Goal: Information Seeking & Learning: Compare options

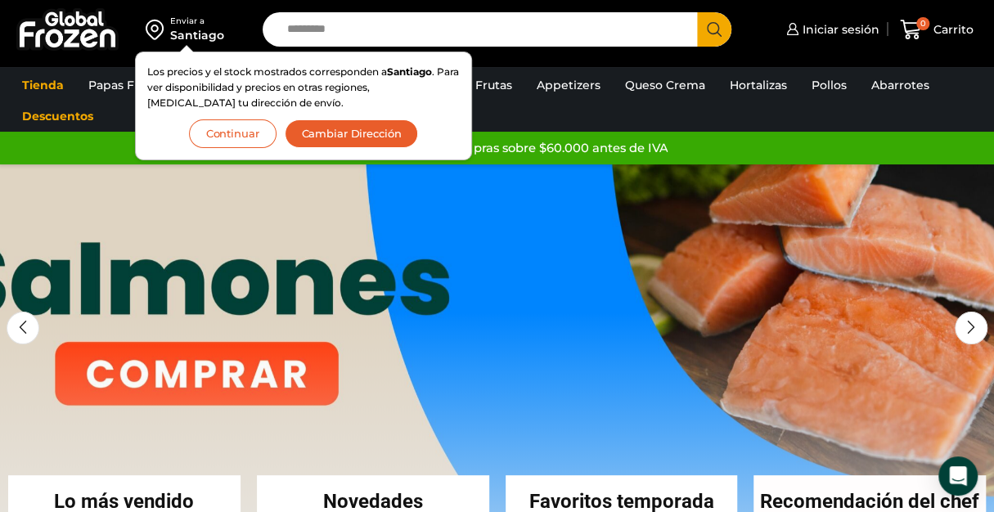
click at [247, 124] on button "Continuar" at bounding box center [233, 133] width 88 height 29
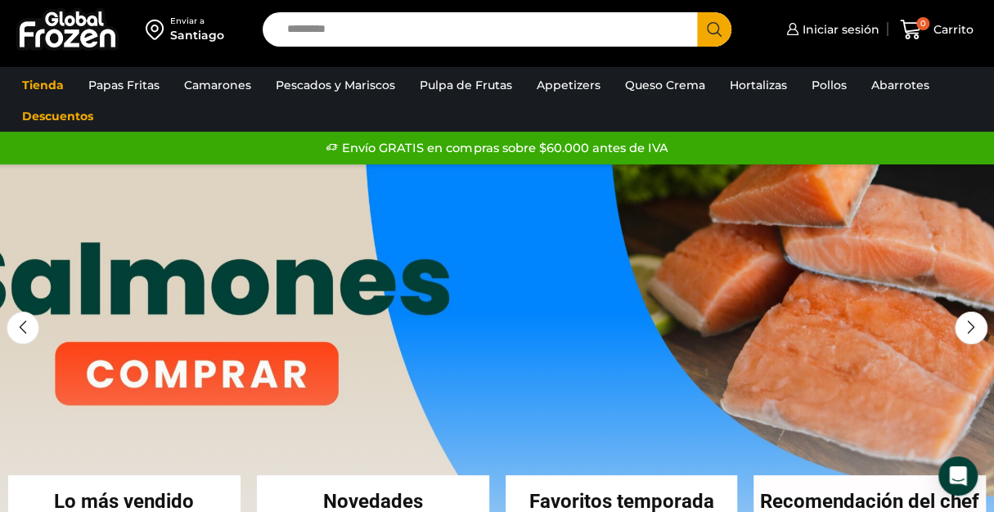
click at [353, 32] on input "Search input" at bounding box center [484, 29] width 410 height 34
type input "*****"
click at [697, 12] on button "Search" at bounding box center [714, 29] width 34 height 34
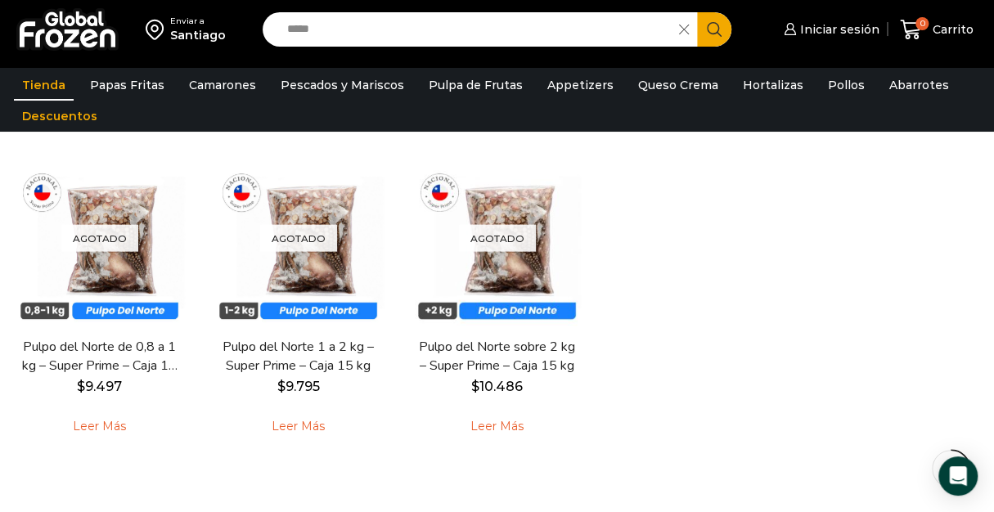
scroll to position [159, 0]
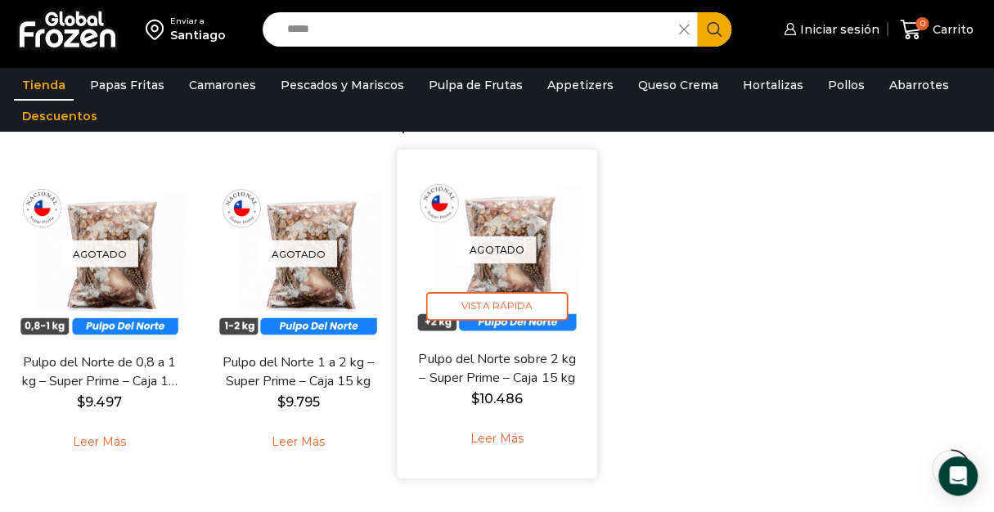
click at [479, 369] on link "Pulpo del Norte sobre 2 kg – Super Prime – Caja 15 kg" at bounding box center [497, 368] width 158 height 38
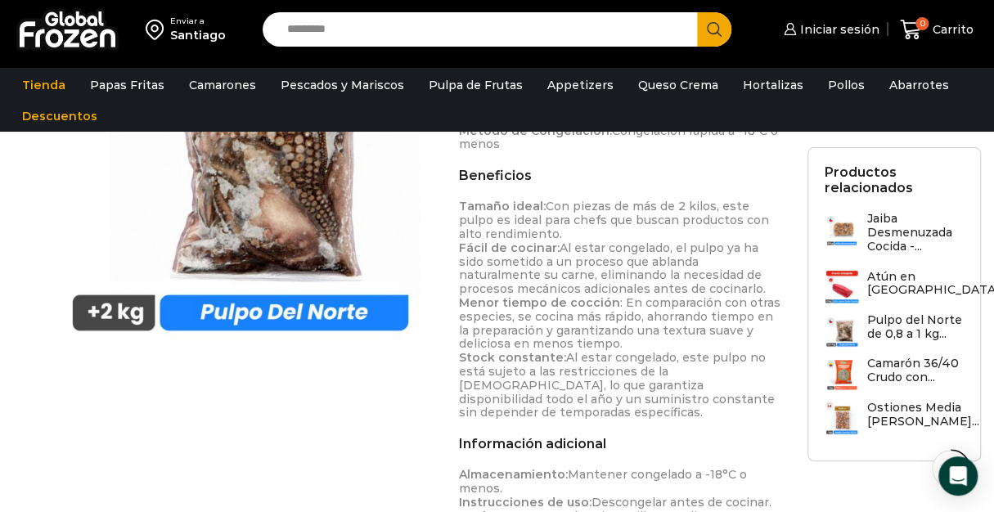
scroll to position [681, 0]
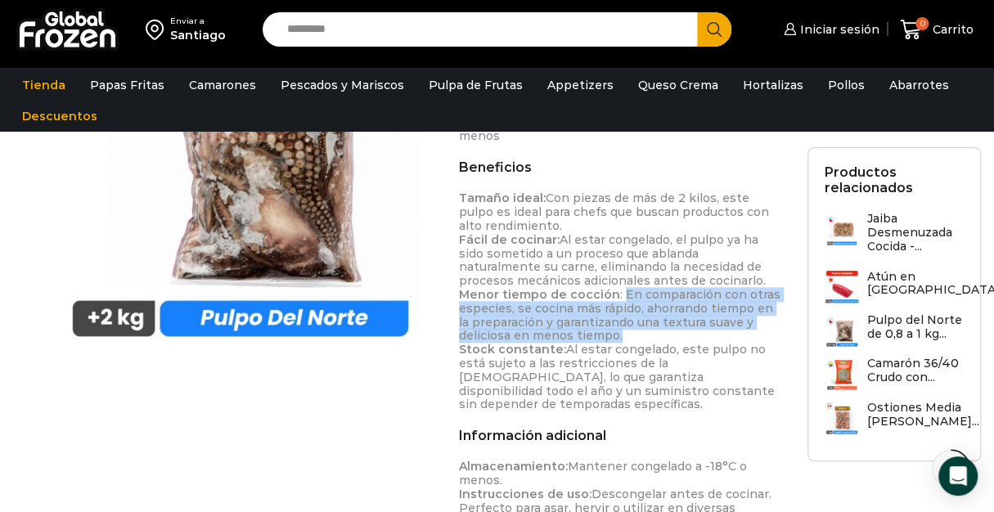
drag, startPoint x: 614, startPoint y: 287, endPoint x: 623, endPoint y: 336, distance: 49.9
click at [623, 336] on p "Tamaño ideal: Con piezas de más de 2 kilos, este pulpo es ideal para chefs que …" at bounding box center [620, 301] width 323 height 220
copy p "En comparación con otras especies, se cocina más rápido, ahorrando tiempo en la…"
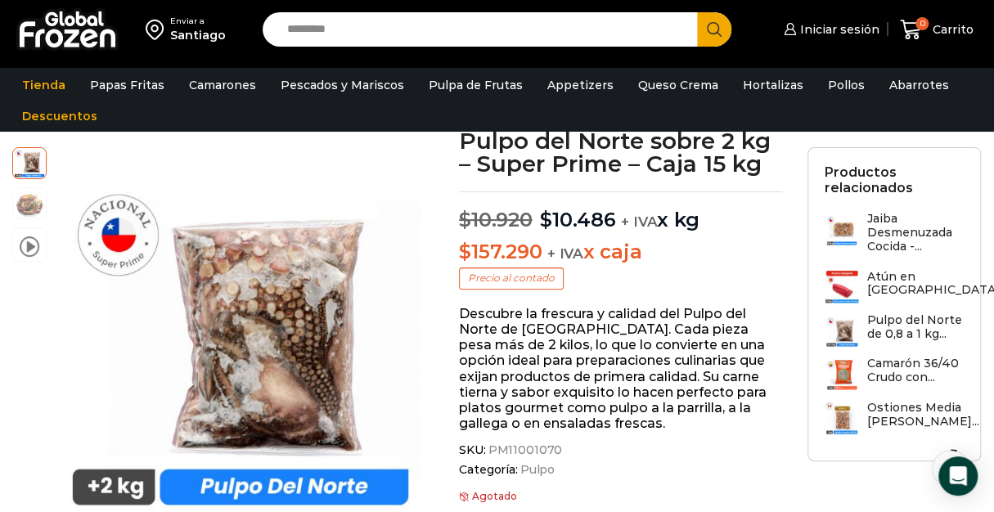
scroll to position [0, 0]
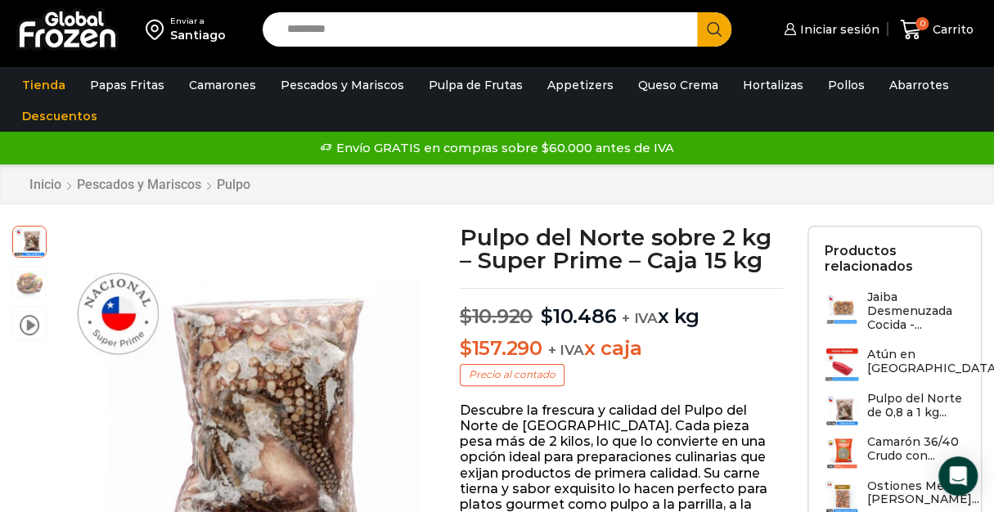
click at [525, 26] on input "Search input" at bounding box center [484, 29] width 410 height 34
type input "*******"
click at [697, 12] on button "Search" at bounding box center [714, 29] width 34 height 34
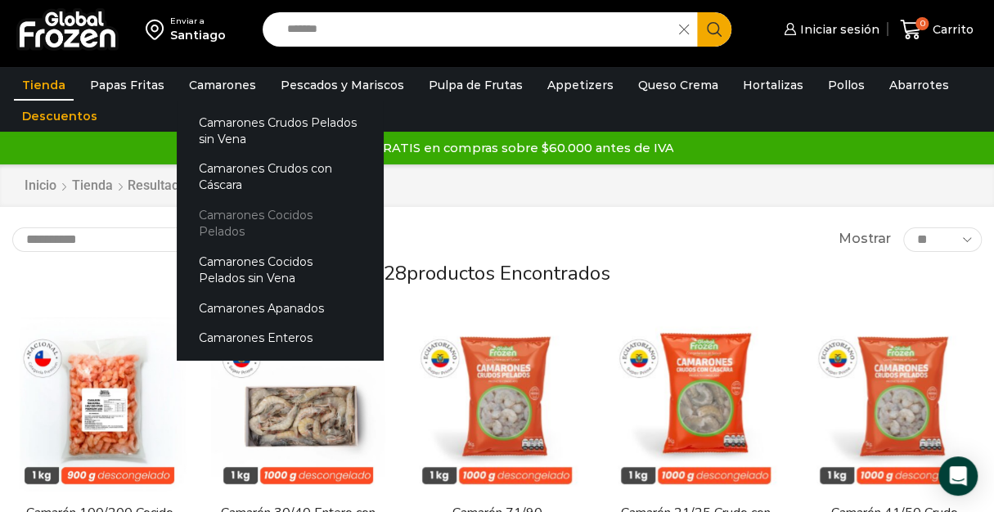
click at [277, 219] on link "Camarones Cocidos Pelados" at bounding box center [280, 223] width 206 height 47
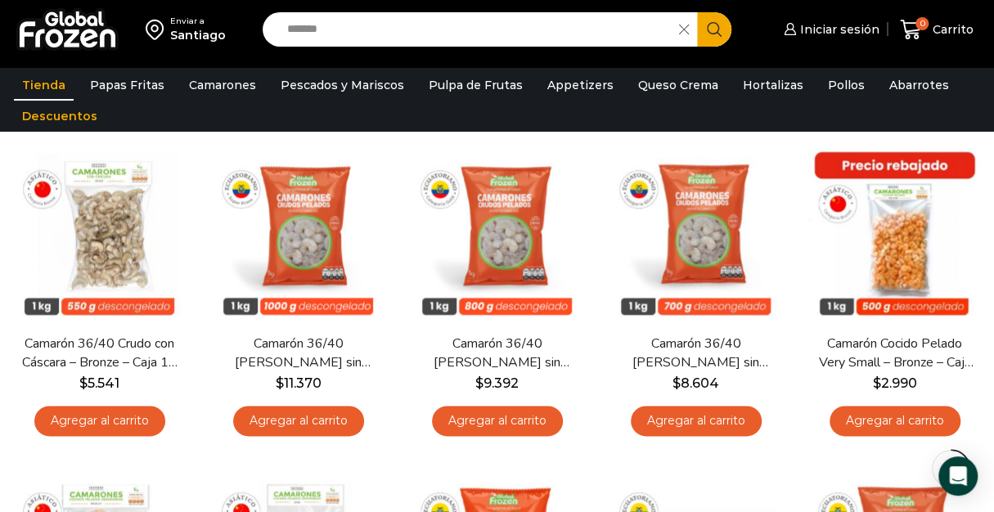
scroll to position [1052, 0]
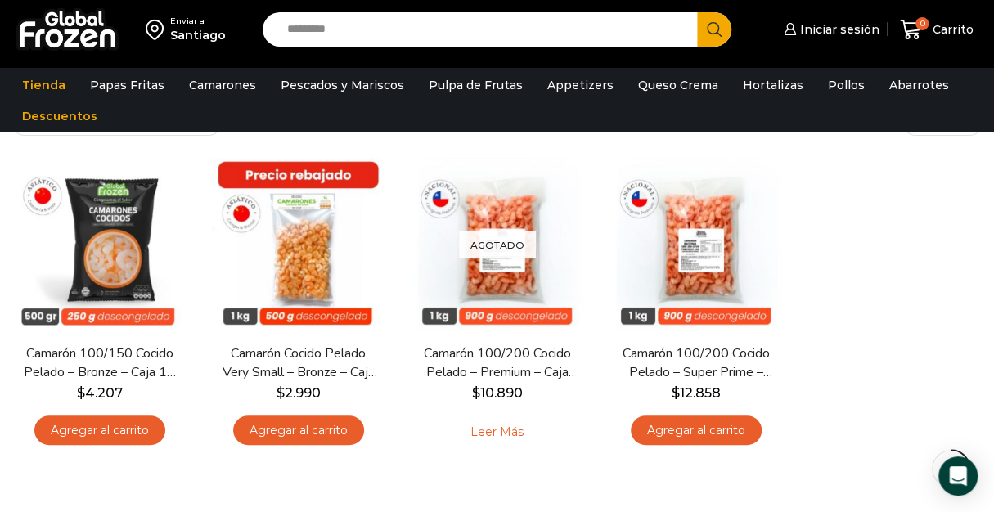
scroll to position [128, 0]
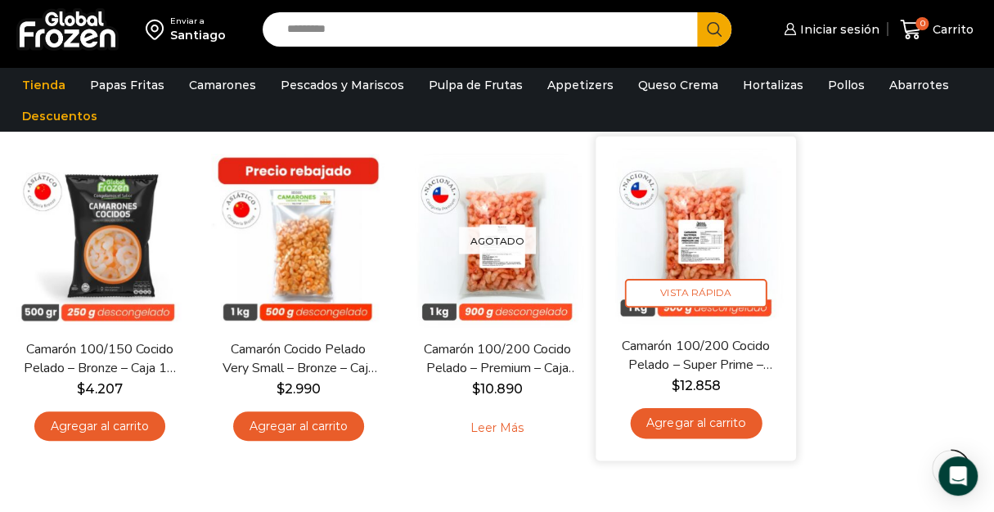
click at [702, 246] on img at bounding box center [695, 235] width 175 height 175
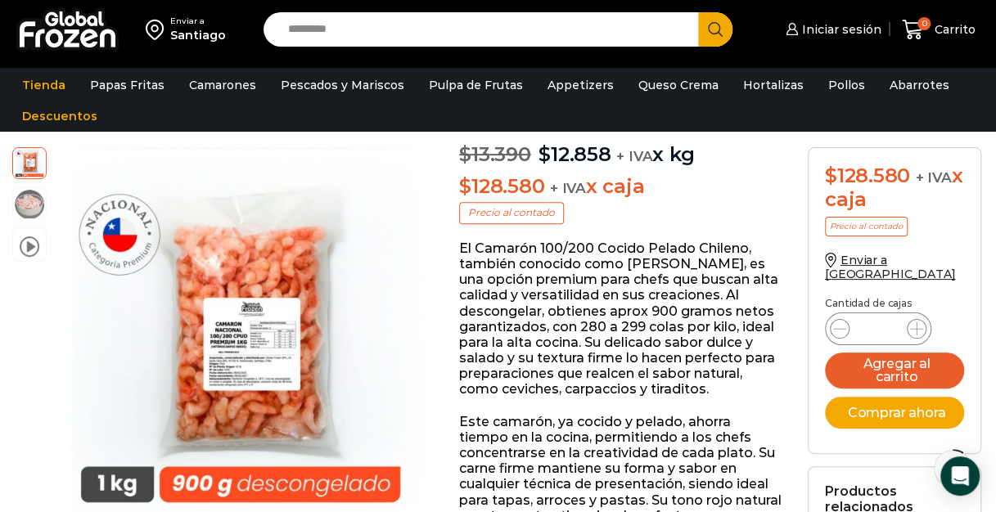
scroll to position [196, 0]
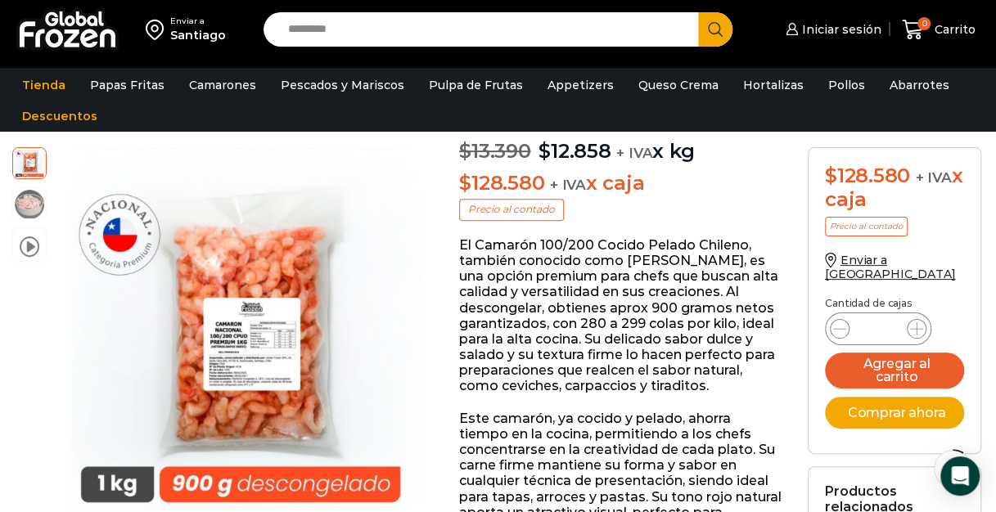
click at [547, 30] on input "Search input" at bounding box center [485, 29] width 411 height 34
type input "*****"
click at [698, 12] on button "Search" at bounding box center [715, 29] width 34 height 34
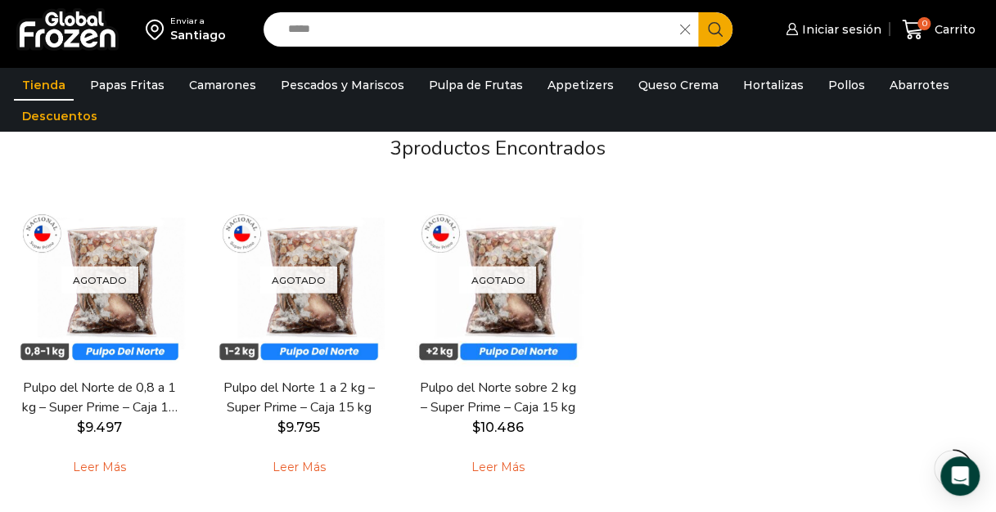
scroll to position [137, 0]
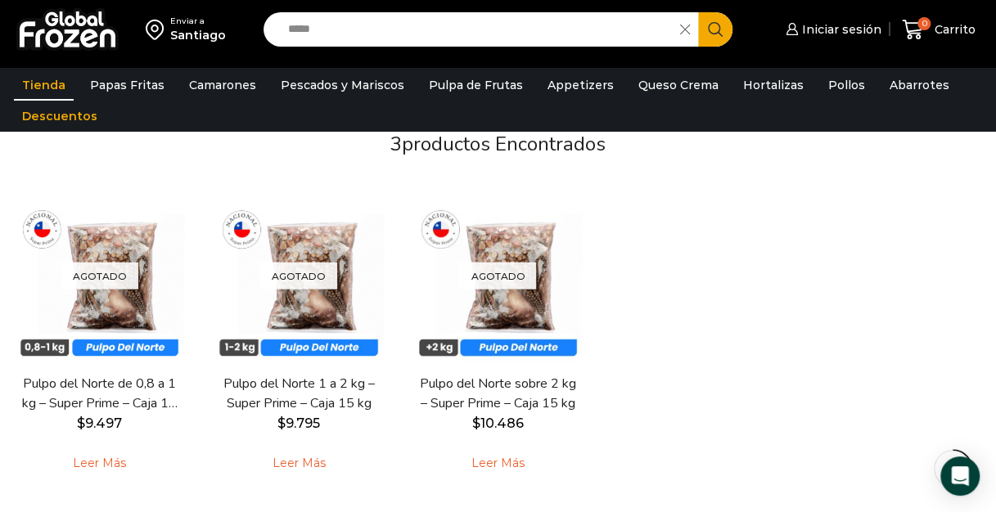
click at [358, 23] on input "*****" at bounding box center [476, 29] width 393 height 34
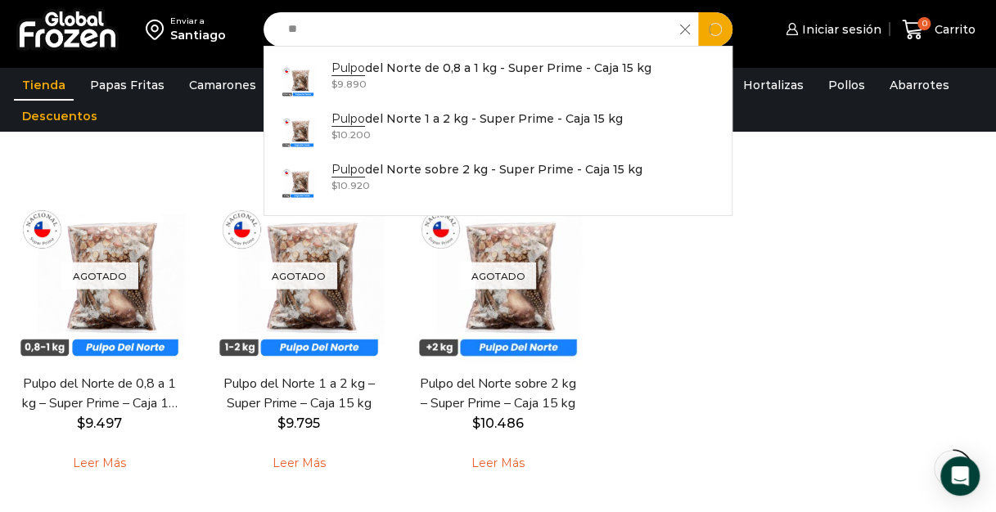
type input "*"
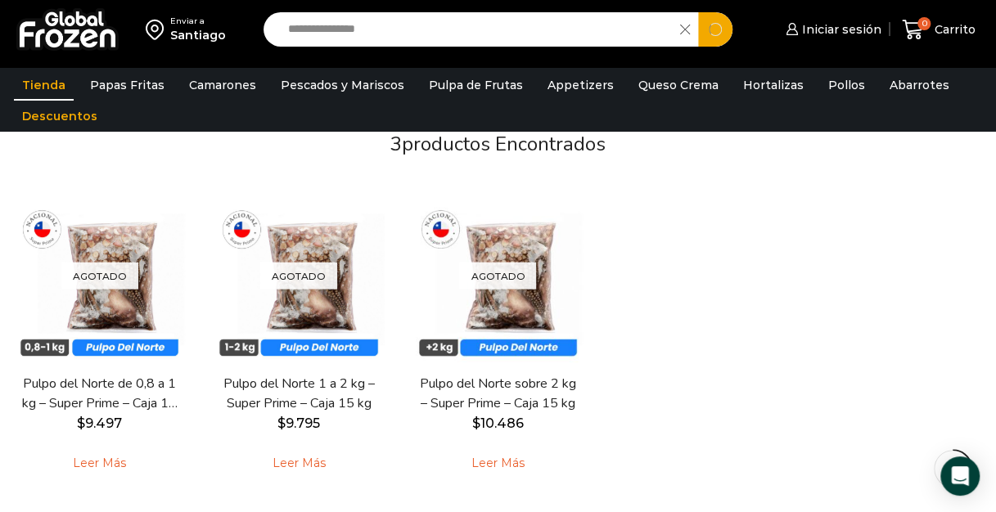
type input "**********"
click at [698, 12] on button "Search" at bounding box center [715, 29] width 34 height 34
